Goal: Information Seeking & Learning: Learn about a topic

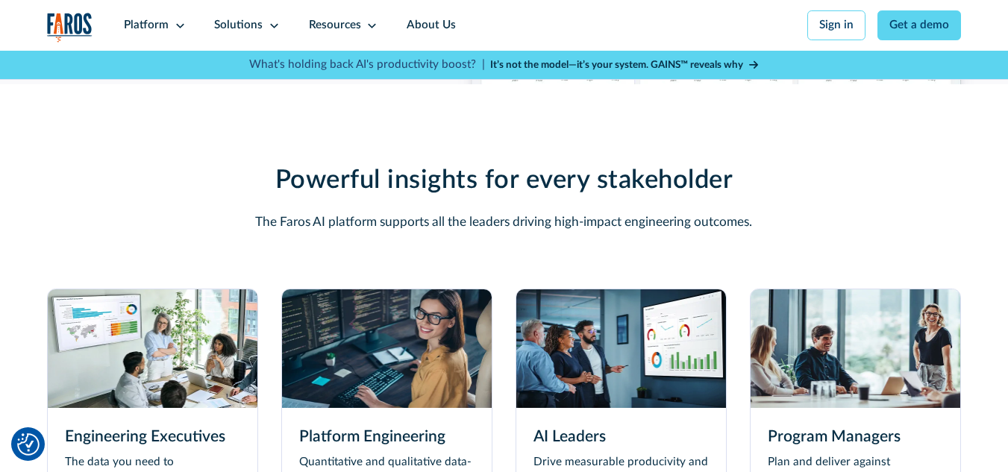
scroll to position [4080, 0]
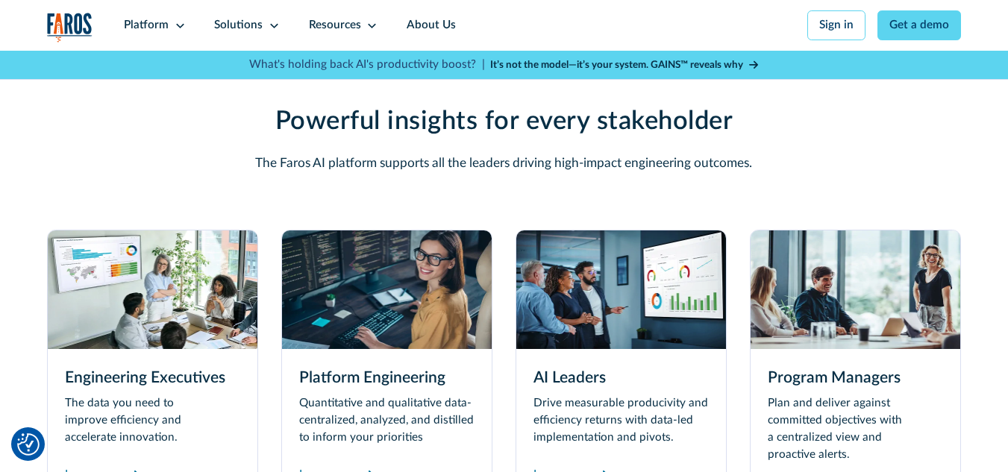
click at [353, 378] on div "Platform Engineering Quantitative and qualitative data-centralized, analyzed, a…" at bounding box center [387, 426] width 210 height 155
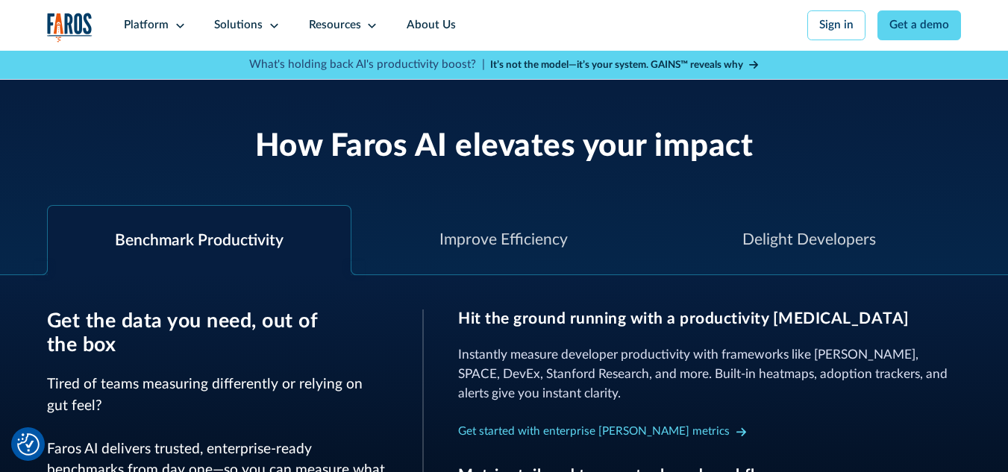
scroll to position [498, 0]
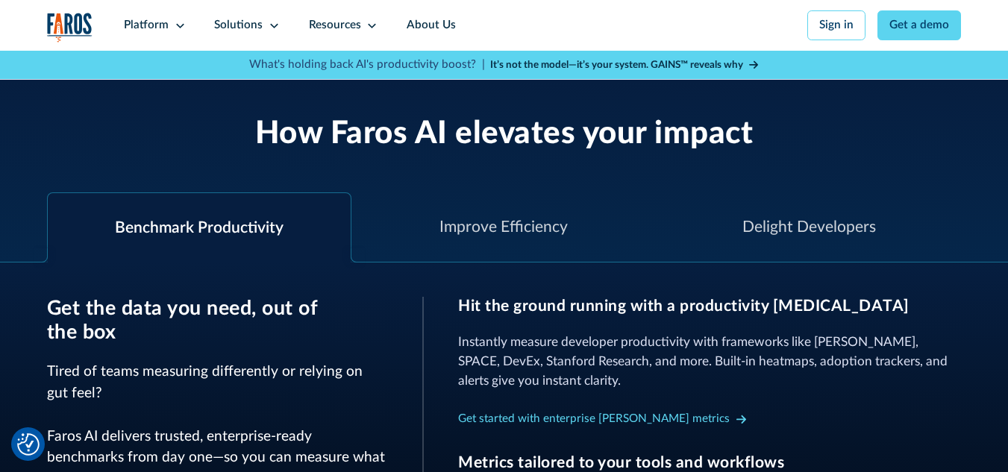
click at [352, 259] on div at bounding box center [358, 255] width 14 height 14
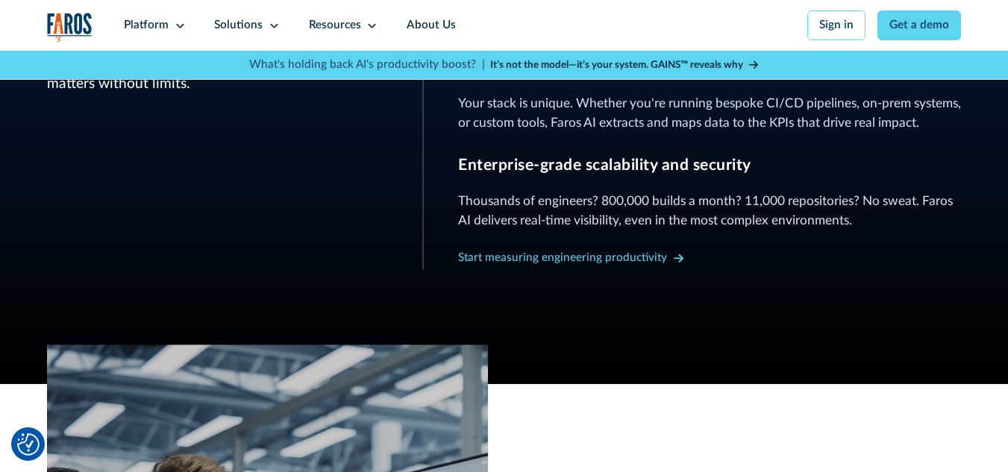
scroll to position [895, 0]
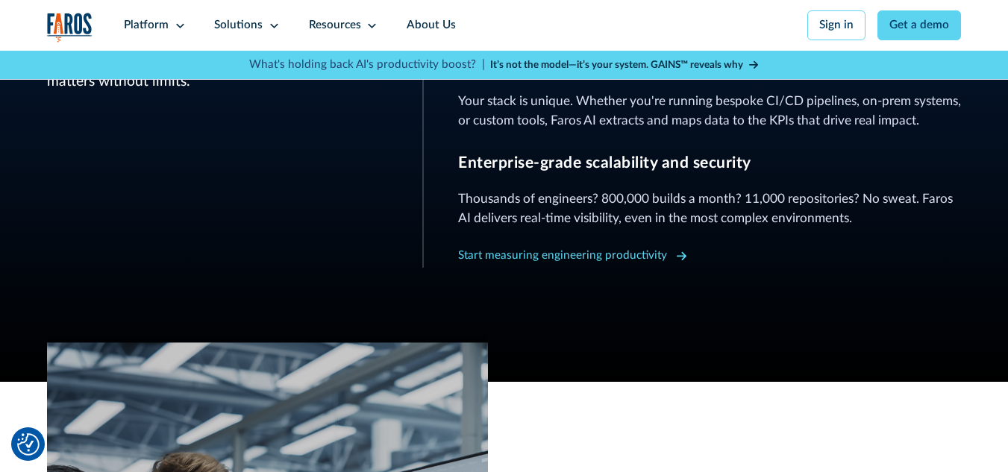
click at [623, 259] on div "Start measuring engineering productivity" at bounding box center [562, 256] width 209 height 17
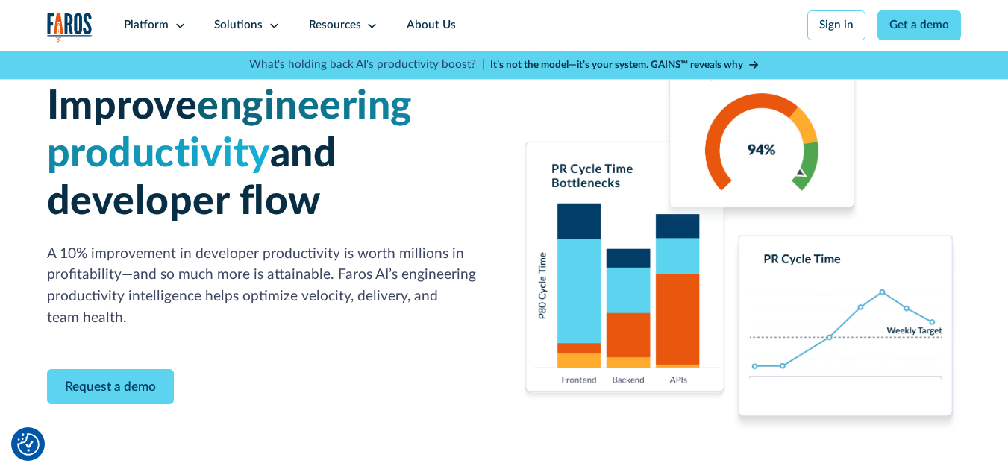
scroll to position [149, 0]
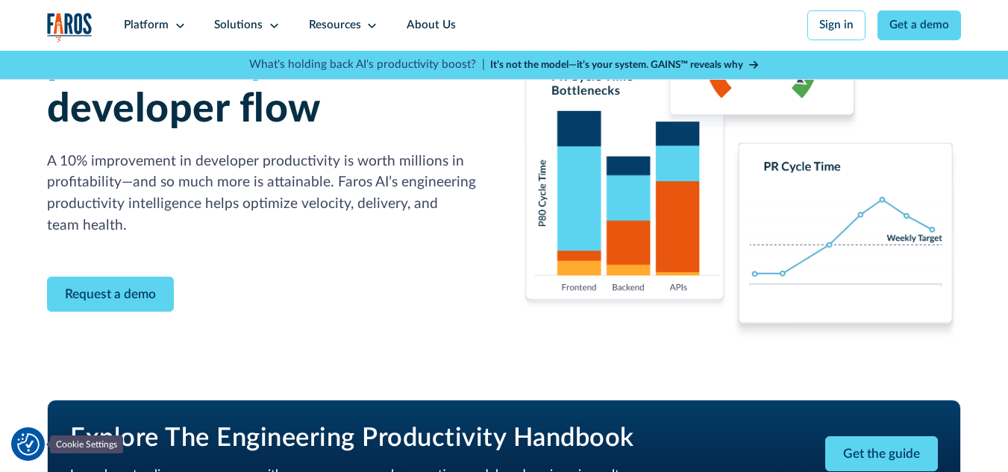
click at [36, 437] on img "Cookie Settings" at bounding box center [28, 445] width 22 height 22
